Goal: Task Accomplishment & Management: Complete application form

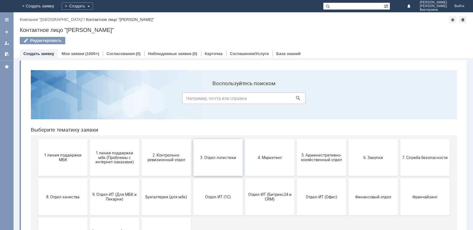
click at [218, 163] on button "3. Отдел логистики" at bounding box center [217, 157] width 49 height 37
click at [63, 193] on button "8. Отдел качества" at bounding box center [62, 197] width 49 height 37
click at [69, 201] on button "8. Отдел качества" at bounding box center [62, 197] width 49 height 37
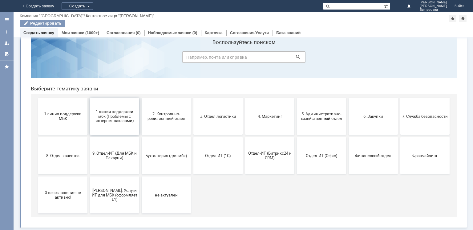
scroll to position [20, 0]
click at [164, 118] on span "2. Контрольно-ревизионный отдел" at bounding box center [167, 116] width 46 height 9
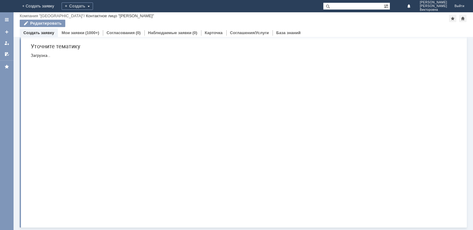
scroll to position [0, 0]
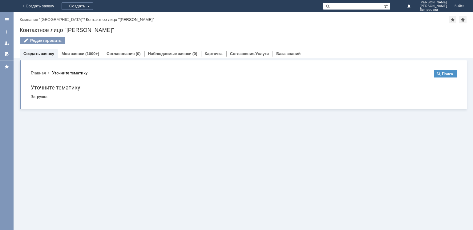
drag, startPoint x: 219, startPoint y: 164, endPoint x: 159, endPoint y: 105, distance: 83.9
click at [219, 164] on div "Витрина услуг" at bounding box center [244, 144] width 460 height 173
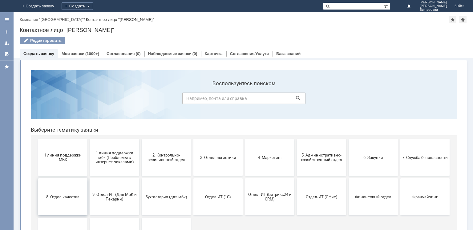
click at [64, 195] on span "8. Отдел качества" at bounding box center [63, 197] width 46 height 5
click at [165, 159] on span "2. Контрольно-ревизионный отдел" at bounding box center [167, 157] width 46 height 9
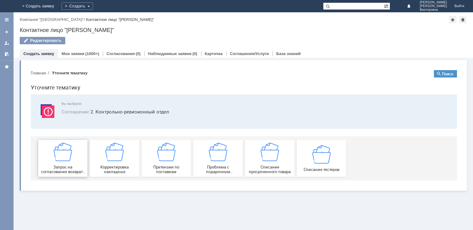
click at [66, 162] on div "Запрос на согласование возврата (д/с или товара)" at bounding box center [63, 158] width 46 height 31
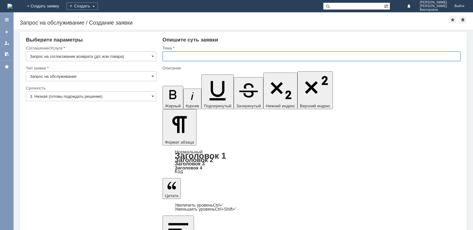
click at [171, 58] on input "text" at bounding box center [312, 56] width 298 height 10
